Goal: Find specific page/section: Find specific page/section

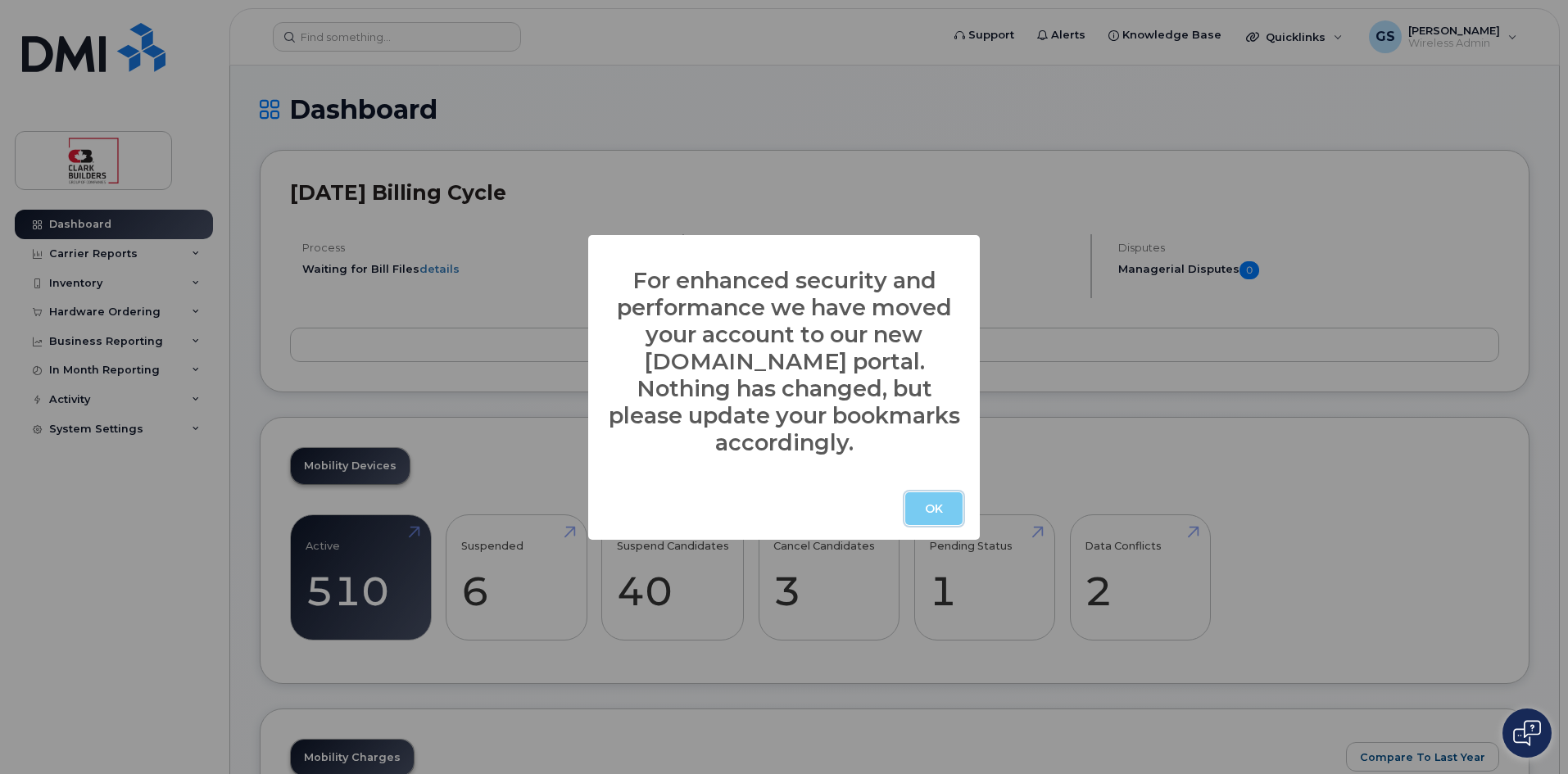
click at [933, 509] on button "OK" at bounding box center [933, 508] width 57 height 33
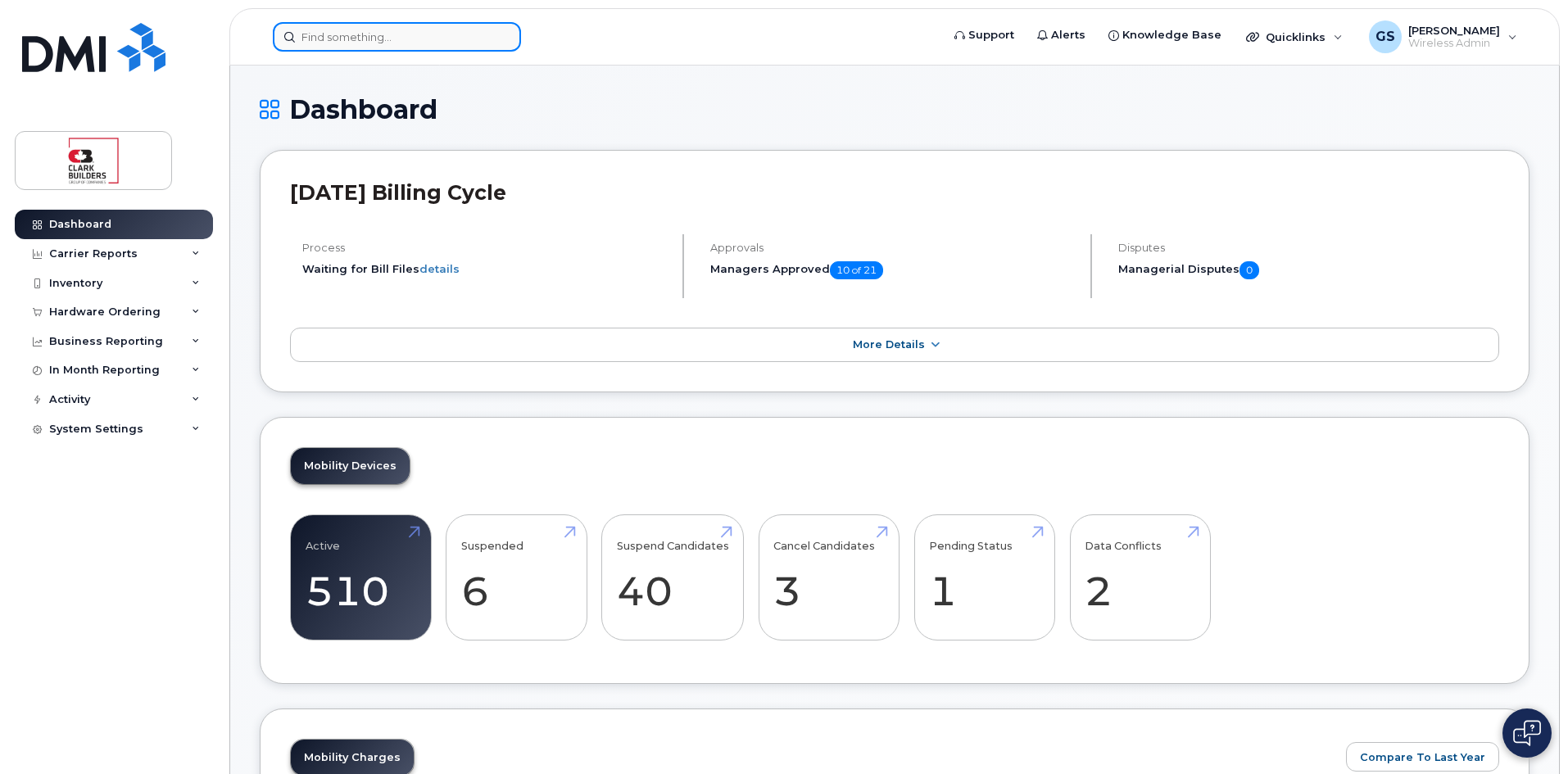
click at [430, 50] on input at bounding box center [397, 37] width 248 height 29
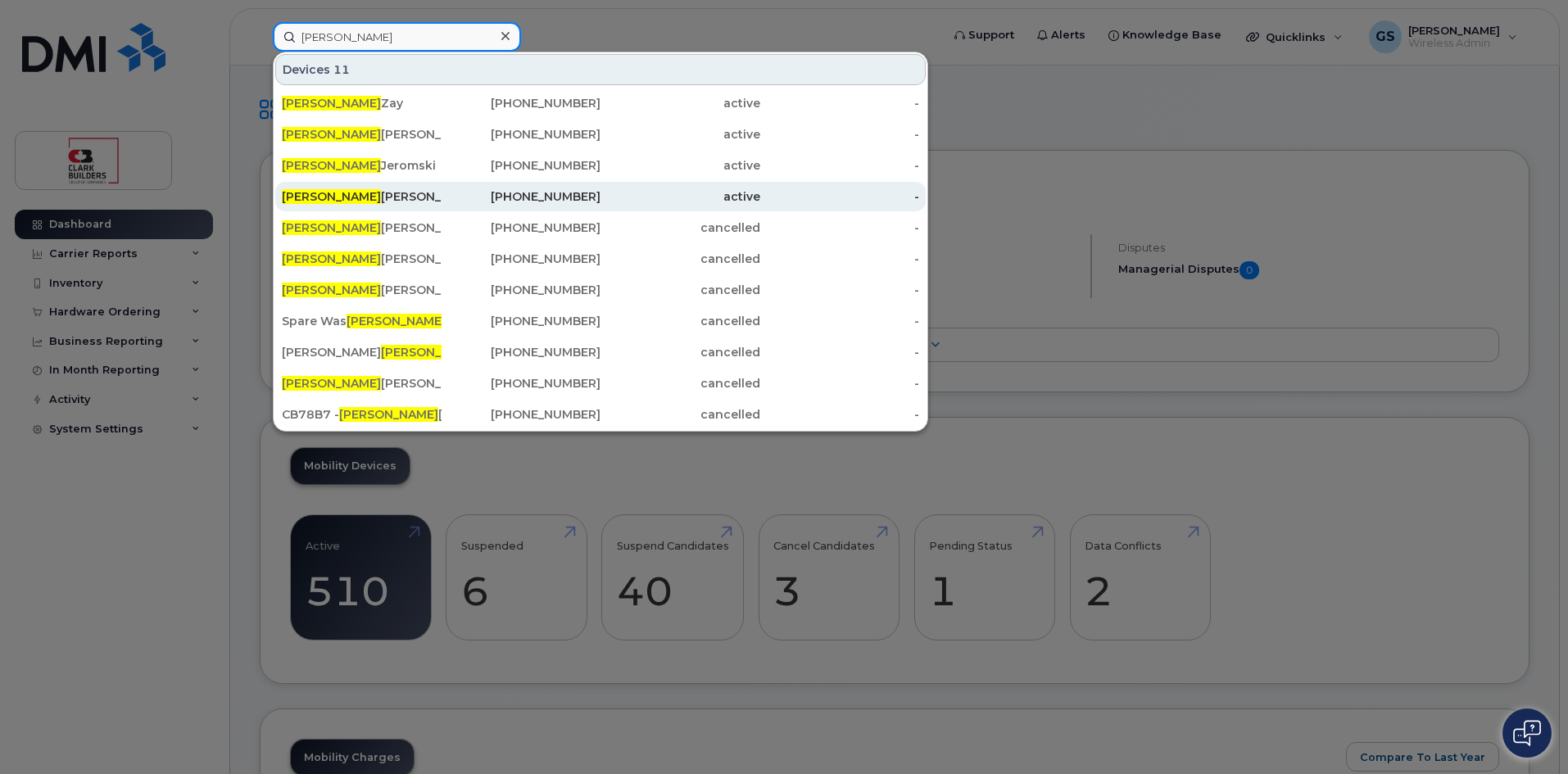
type input "[PERSON_NAME]"
click at [441, 187] on div "Peter McLean" at bounding box center [521, 196] width 160 height 29
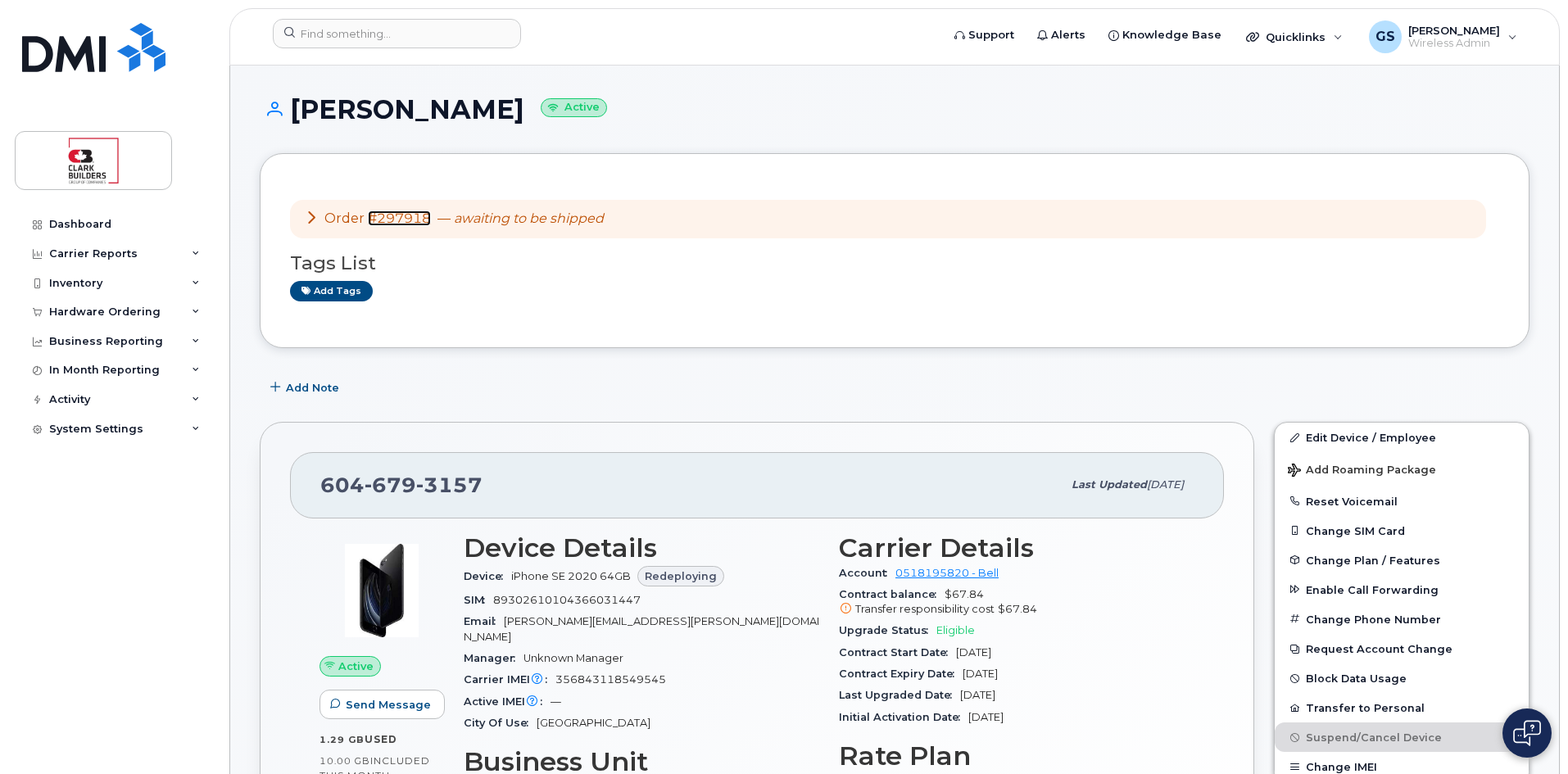
click at [418, 224] on link "#297918" at bounding box center [399, 218] width 63 height 16
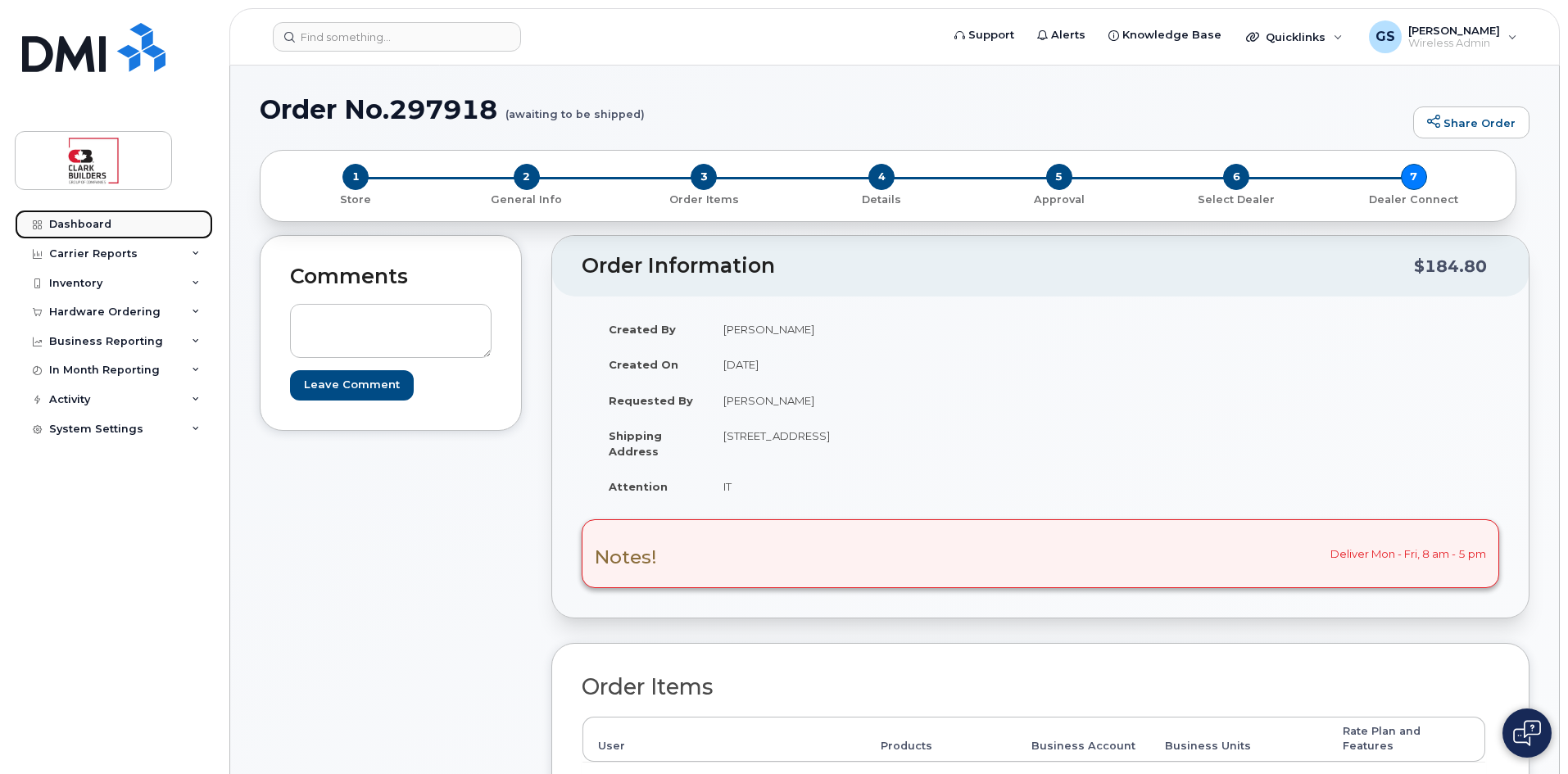
click at [62, 223] on div "Dashboard" at bounding box center [81, 225] width 62 height 14
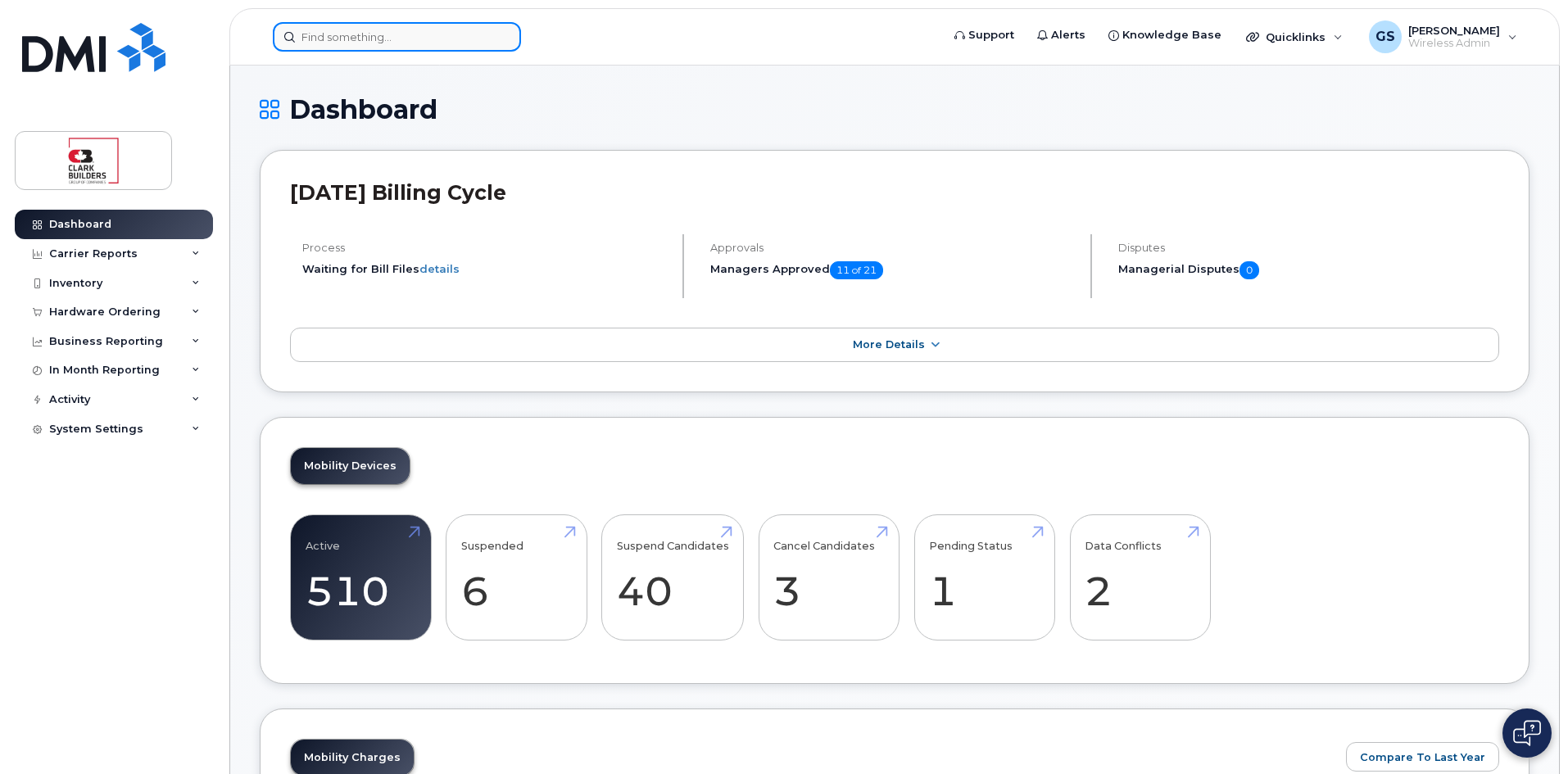
click at [343, 42] on input at bounding box center [397, 37] width 248 height 29
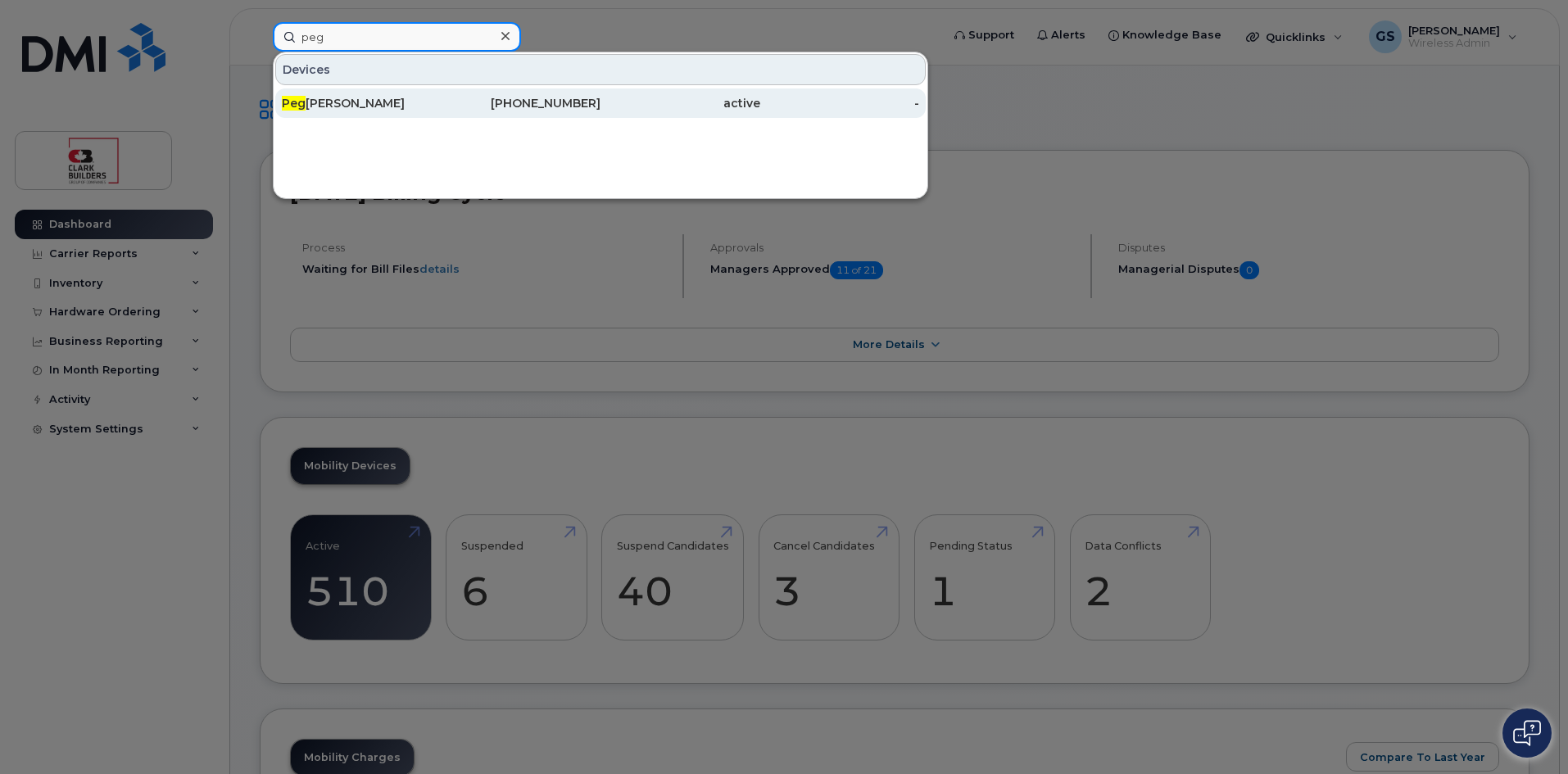
type input "peg"
click at [523, 97] on div "403-483-8553" at bounding box center [521, 103] width 160 height 16
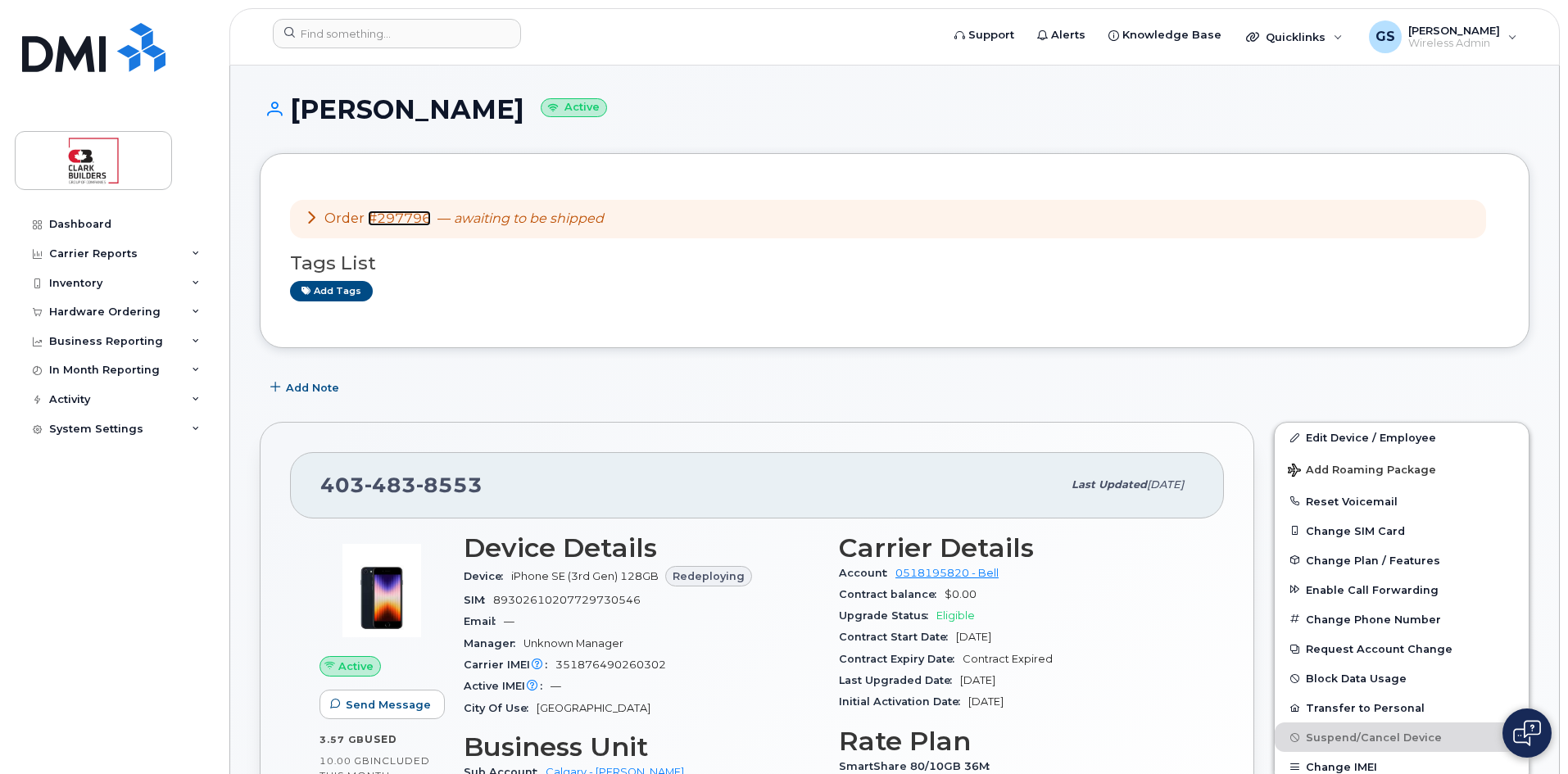
click at [398, 210] on link "#297796" at bounding box center [399, 218] width 63 height 16
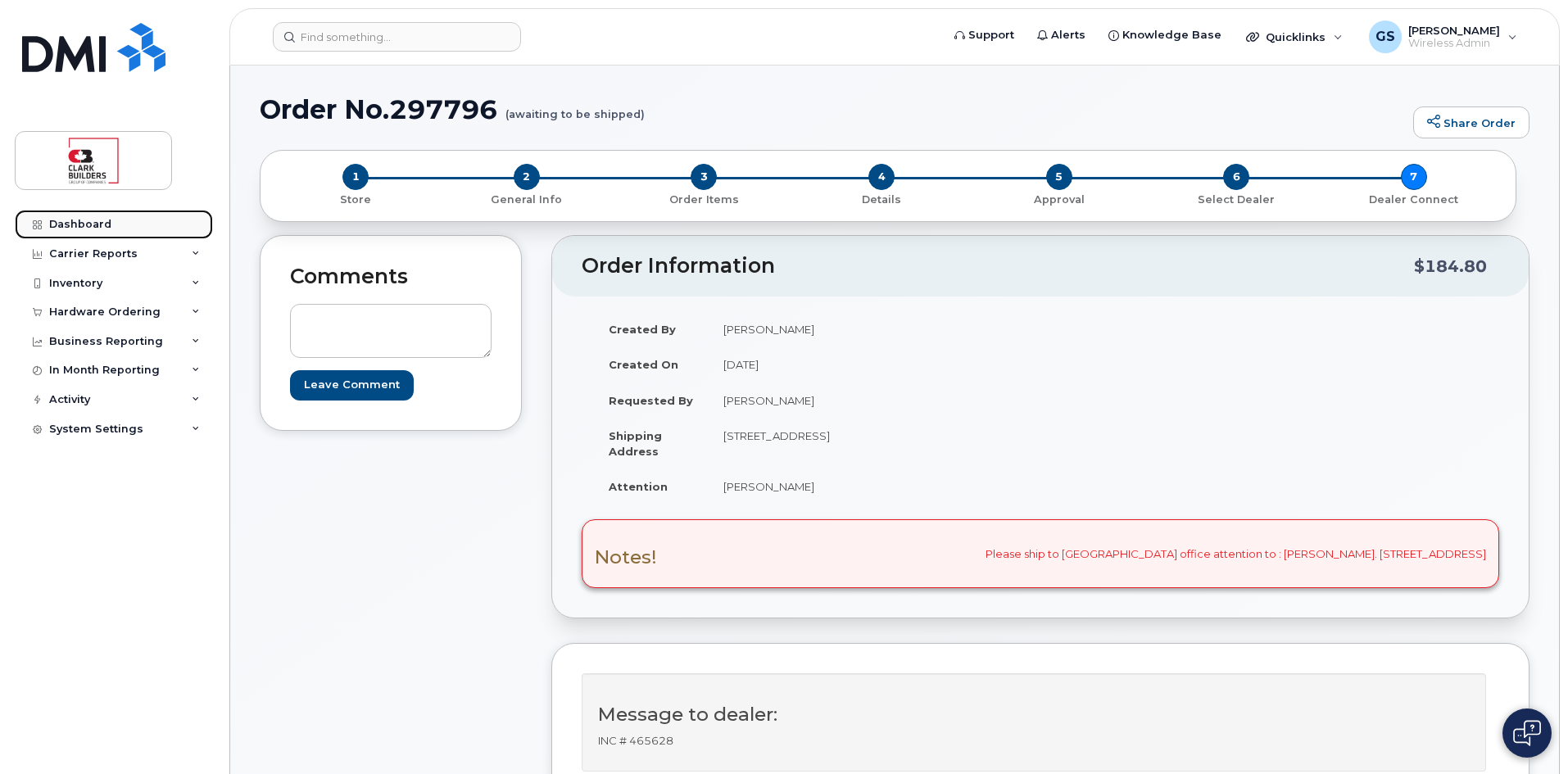
click at [61, 221] on div "Dashboard" at bounding box center [81, 225] width 62 height 14
